Goal: Task Accomplishment & Management: Complete application form

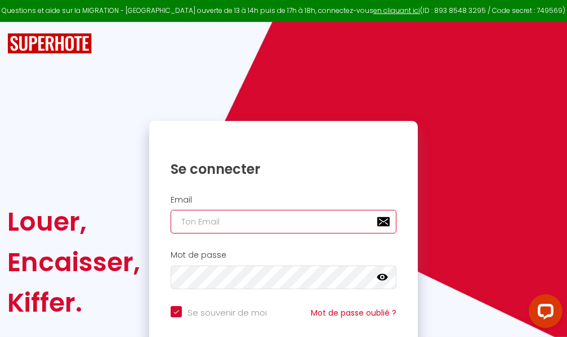
click at [282, 223] on input "email" at bounding box center [283, 222] width 226 height 24
type input "m"
checkbox input "true"
type input "ma"
checkbox input "true"
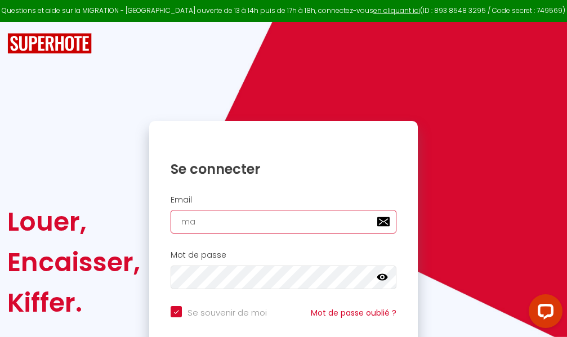
type input "mar"
checkbox input "true"
type input "marc"
checkbox input "true"
type input "marcd"
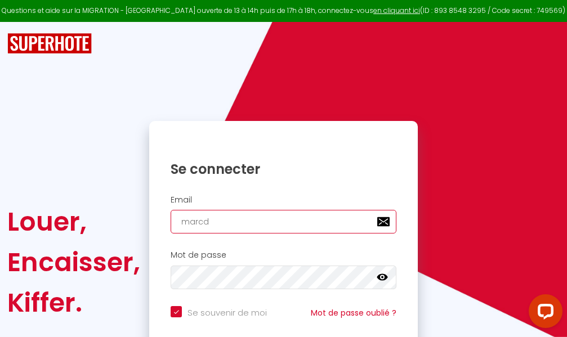
checkbox input "true"
type input "marcdp"
checkbox input "true"
type input "marcdpo"
checkbox input "true"
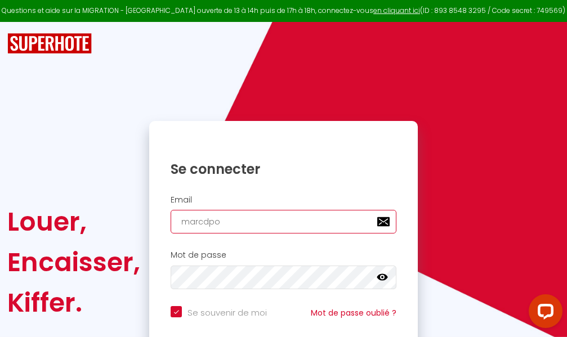
type input "marcdpoz"
checkbox input "true"
type input "marcdpoz."
checkbox input "true"
type input "marcdpoz.l"
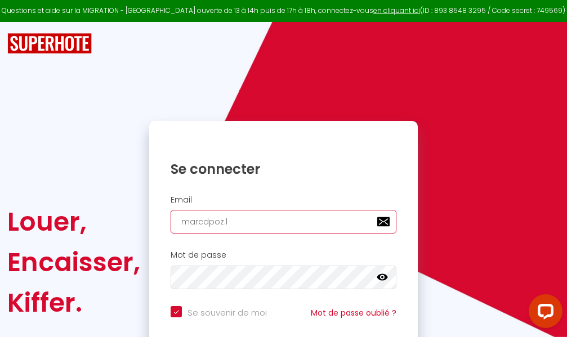
checkbox input "true"
type input "marcdpoz.lo"
checkbox input "true"
type input "marcdpoz.loc"
checkbox input "true"
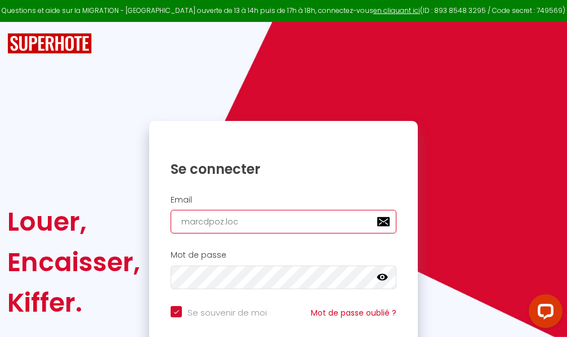
type input "marcdpoz.loca"
checkbox input "true"
type input "marcdpoz.locat"
checkbox input "true"
type input "marcdpoz.locati"
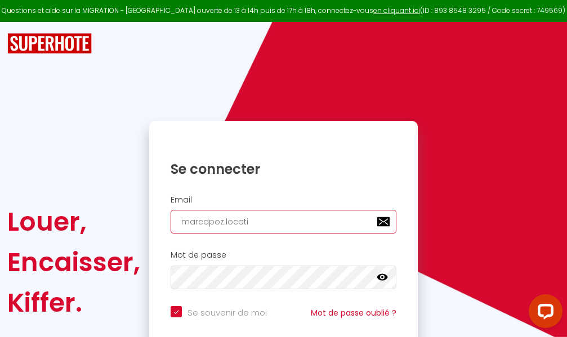
checkbox input "true"
type input "marcdpoz.locatio"
checkbox input "true"
type input "marcdpoz.location"
checkbox input "true"
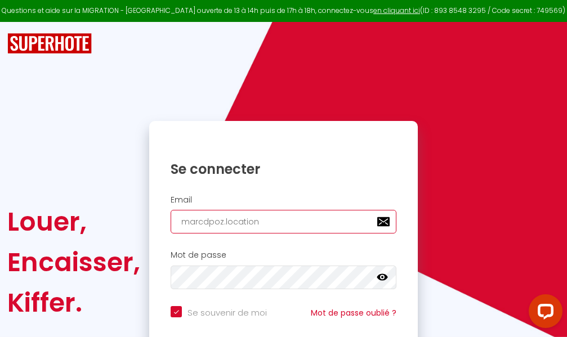
type input "marcdpoz.location@"
checkbox input "true"
type input "marcdpoz.location@g"
checkbox input "true"
type input "marcdpoz.location@gm"
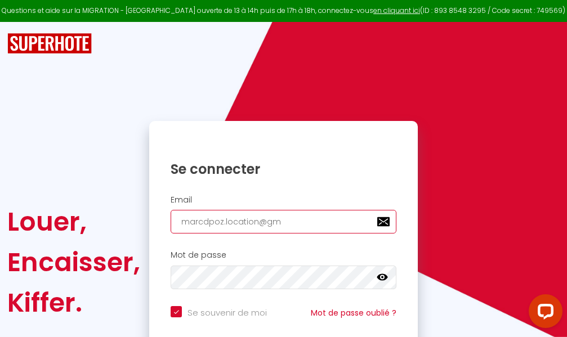
checkbox input "true"
type input "marcdpoz.location@gma"
checkbox input "true"
type input "marcdpoz.location@gmai"
checkbox input "true"
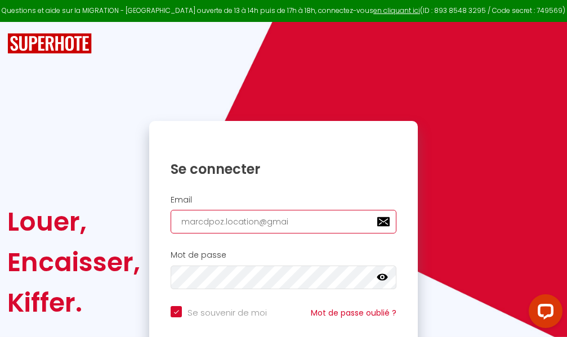
type input "[EMAIL_ADDRESS]"
checkbox input "true"
type input "[EMAIL_ADDRESS]."
checkbox input "true"
type input "marcdpoz.location@gmail.c"
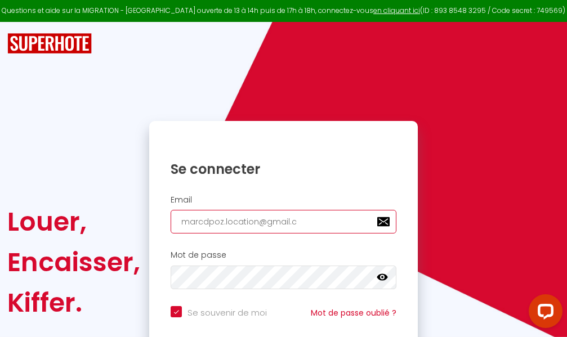
checkbox input "true"
type input "[EMAIL_ADDRESS][DOMAIN_NAME]"
checkbox input "true"
type input "[EMAIL_ADDRESS][DOMAIN_NAME]"
checkbox input "true"
